Goal: Information Seeking & Learning: Learn about a topic

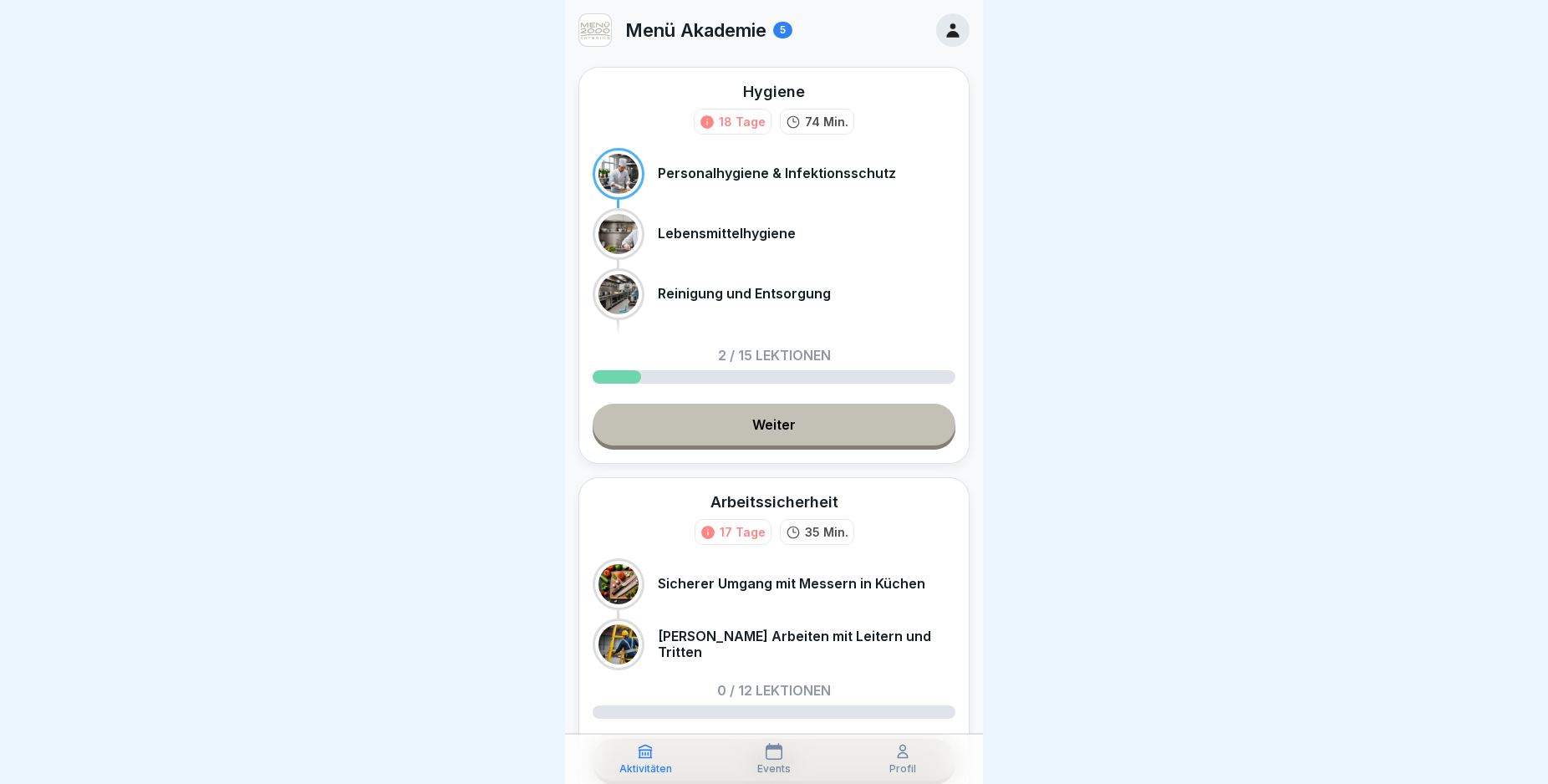
click at [466, 340] on div at bounding box center [774, 392] width 1548 height 784
click at [943, 36] on icon at bounding box center [952, 30] width 19 height 19
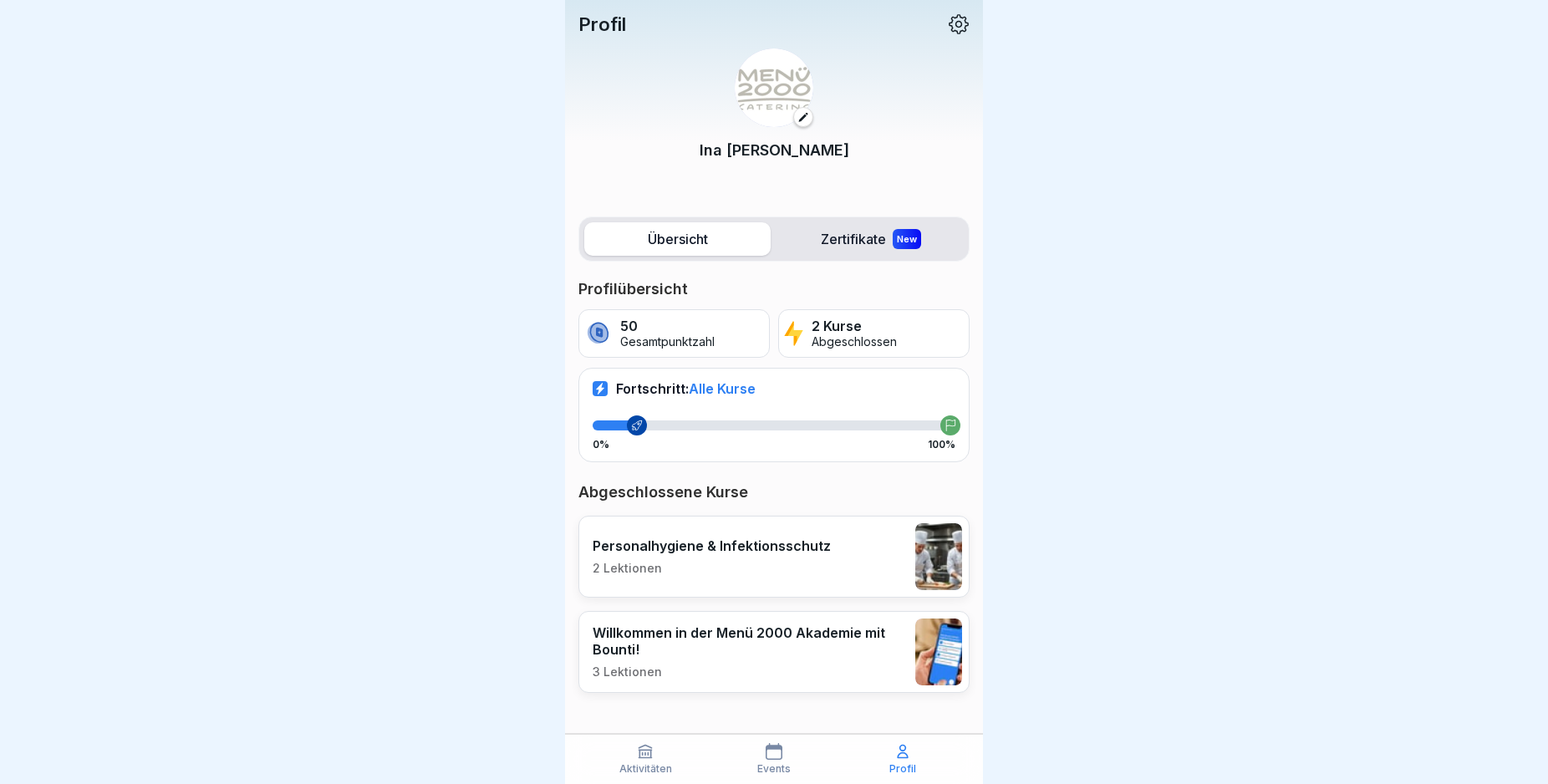
click at [866, 237] on label "Zertifikate New" at bounding box center [870, 239] width 187 height 34
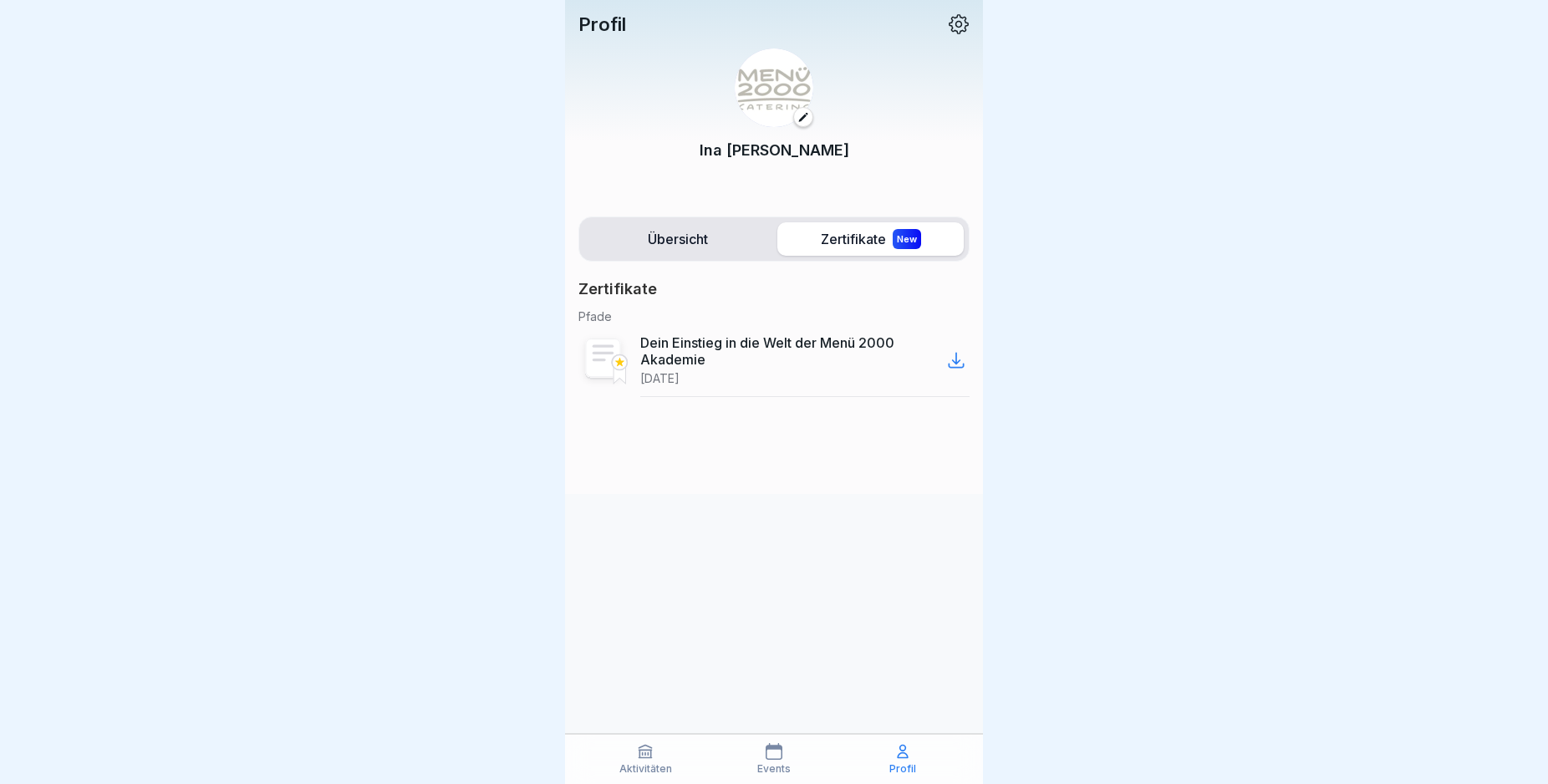
click at [702, 226] on label "Übersicht" at bounding box center [677, 239] width 187 height 34
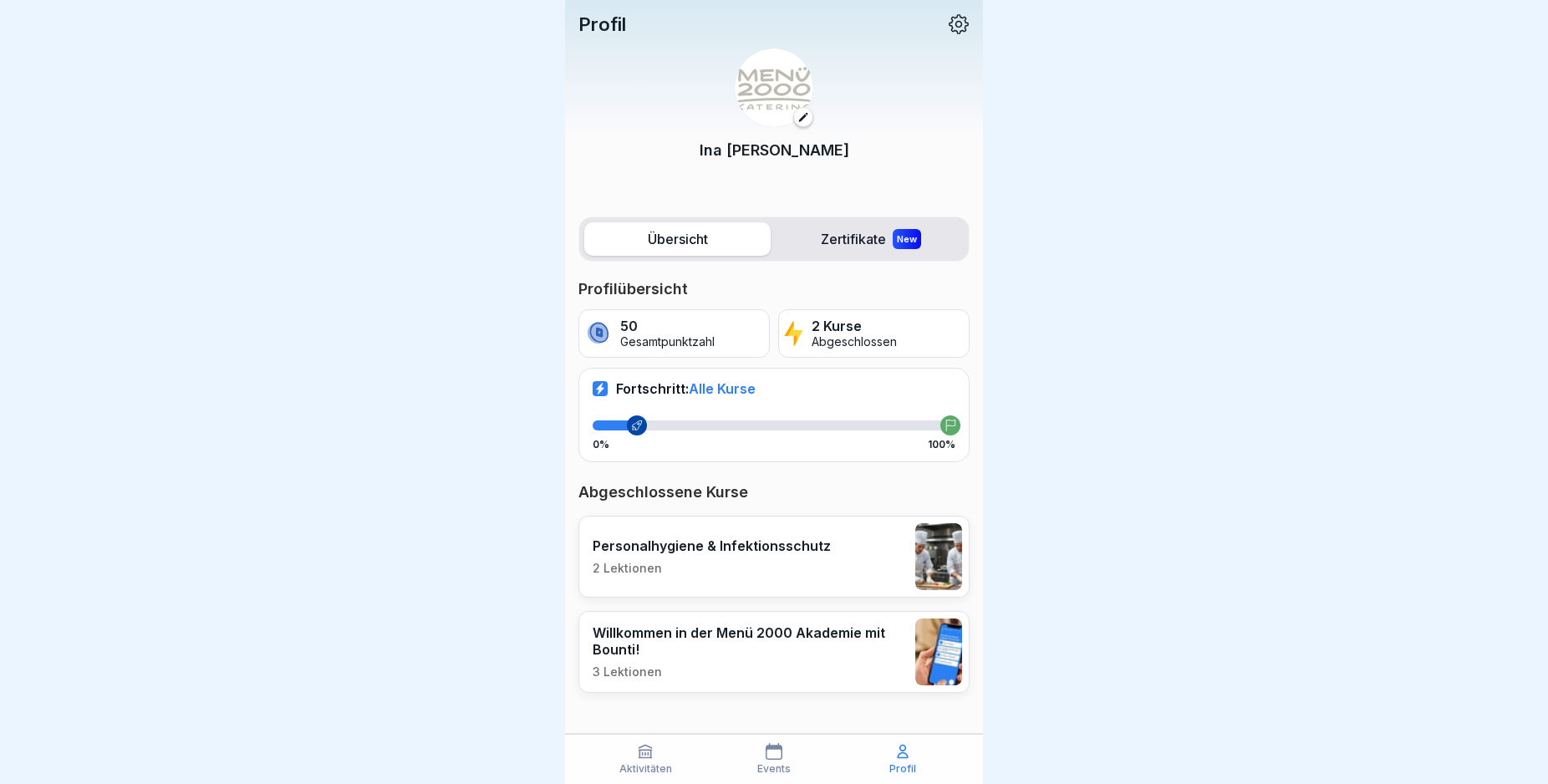
click at [727, 555] on div "Personalhygiene & Infektionsschutz 2 Lektionen" at bounding box center [711, 556] width 238 height 39
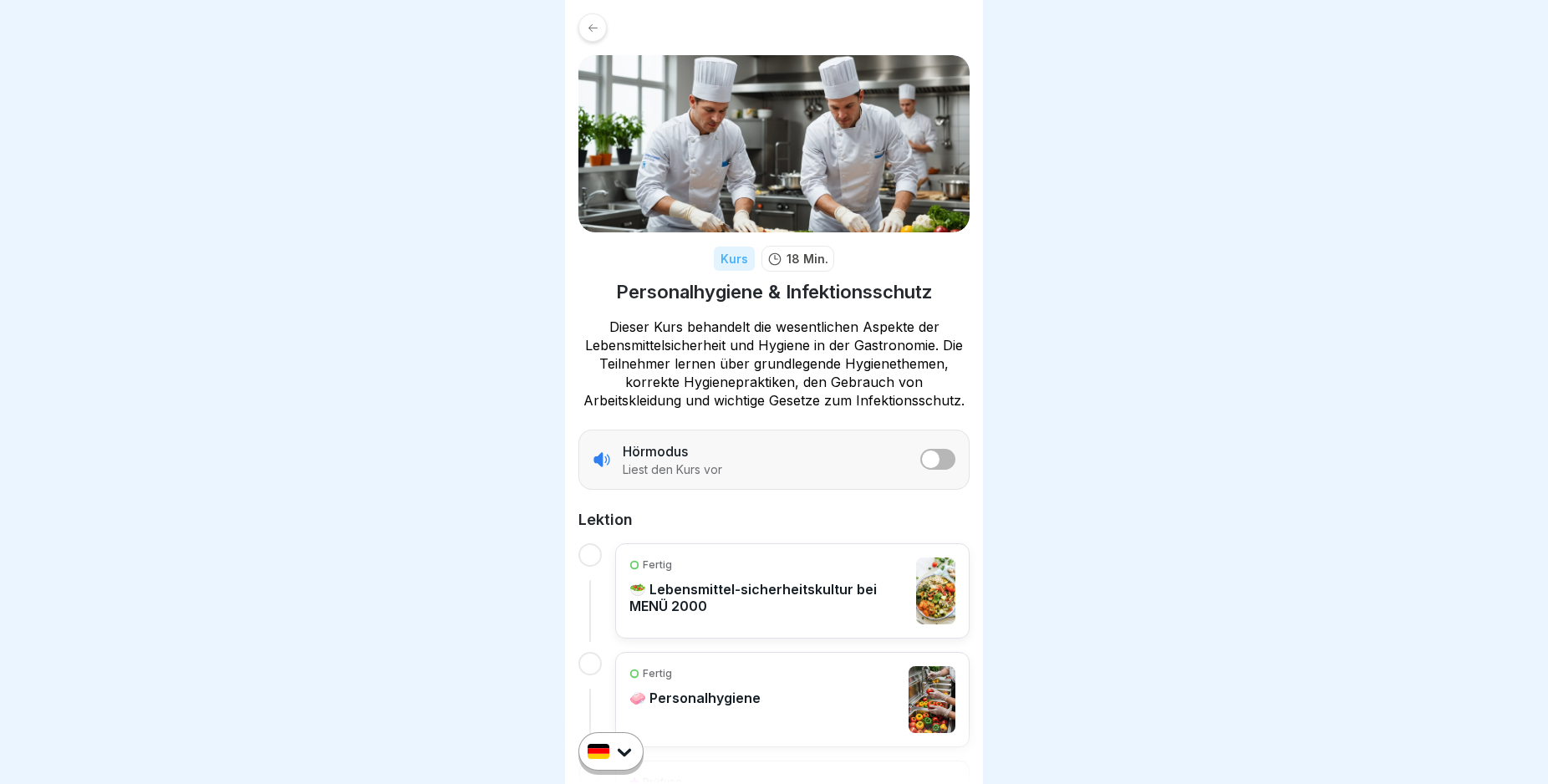
click at [601, 20] on div at bounding box center [593, 28] width 29 height 29
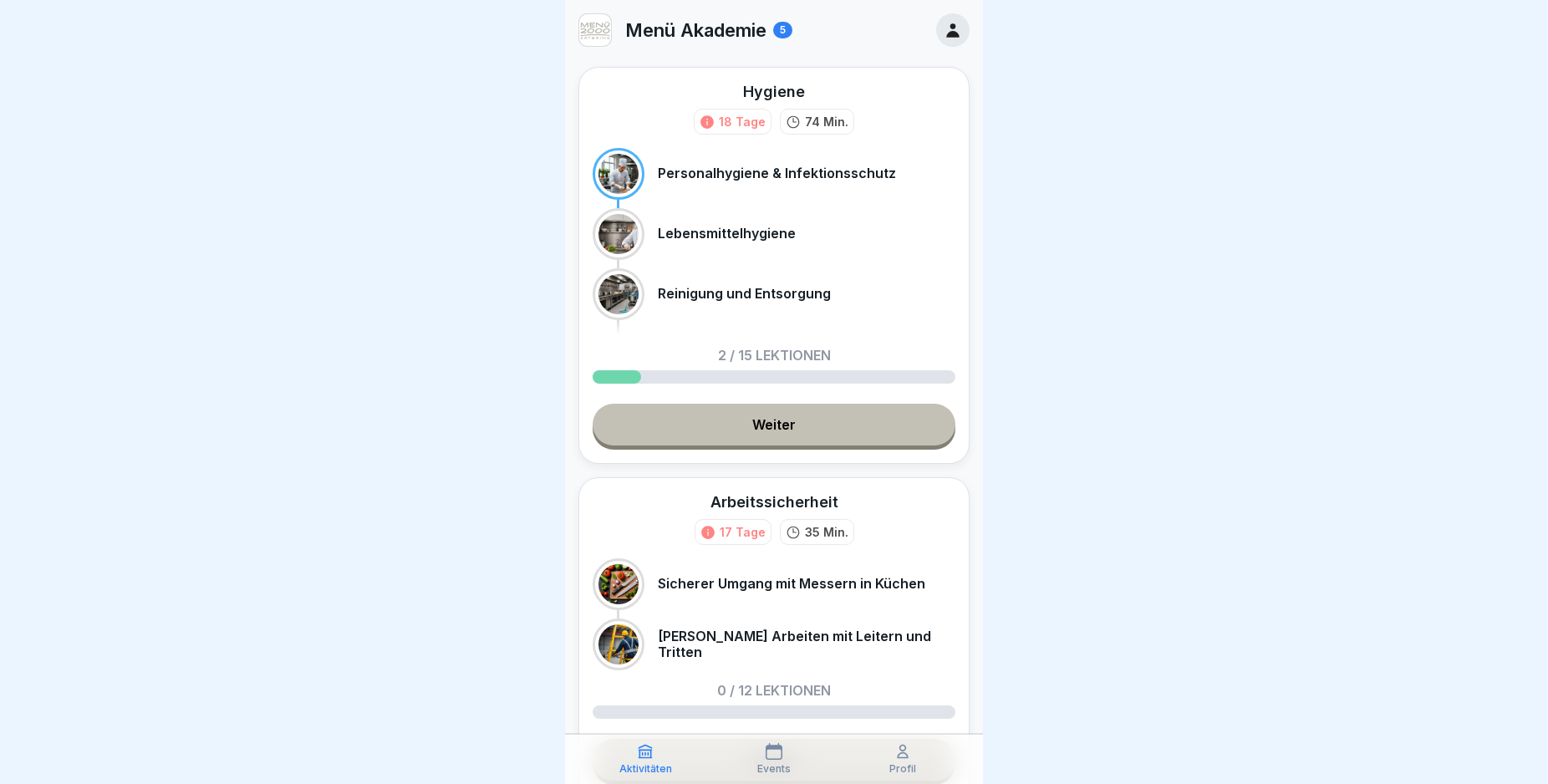
click at [752, 95] on div "Hygiene" at bounding box center [774, 91] width 62 height 21
click at [767, 434] on link "Weiter" at bounding box center [774, 425] width 363 height 41
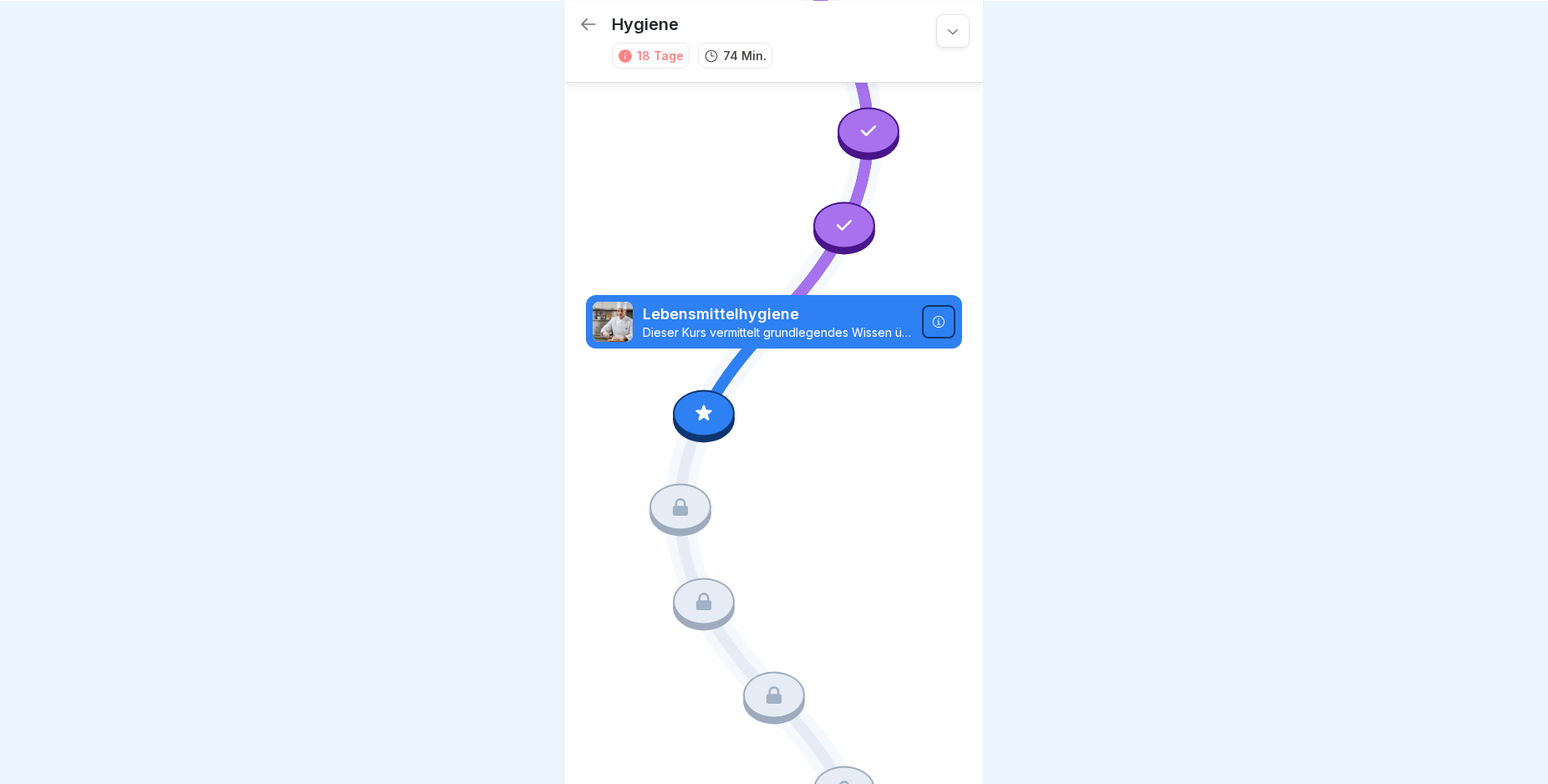
scroll to position [162, 0]
click at [584, 17] on icon at bounding box center [589, 24] width 20 height 20
